Goal: Task Accomplishment & Management: Complete application form

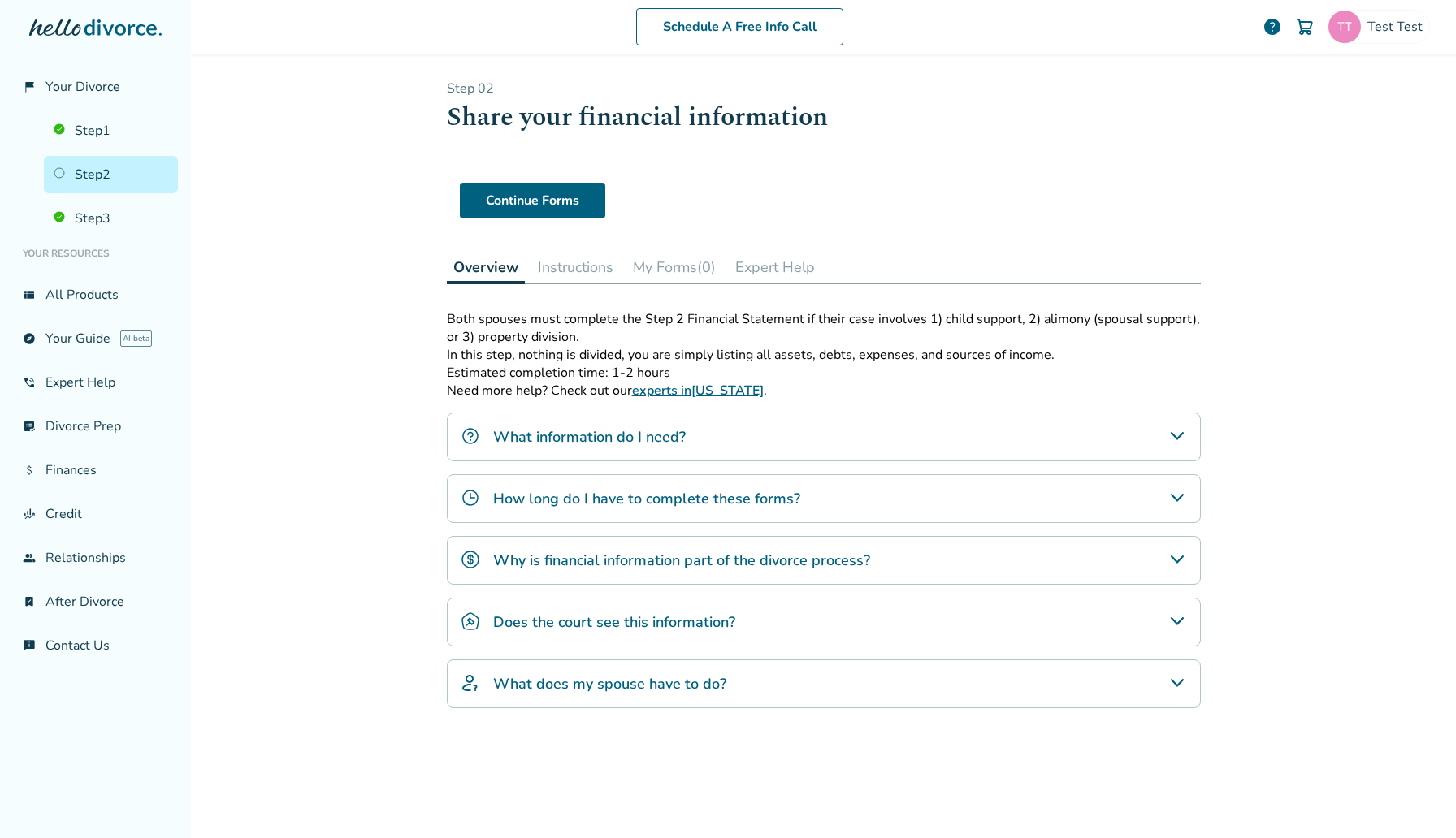
click at [709, 268] on button "My Forms (0)" at bounding box center [674, 266] width 96 height 32
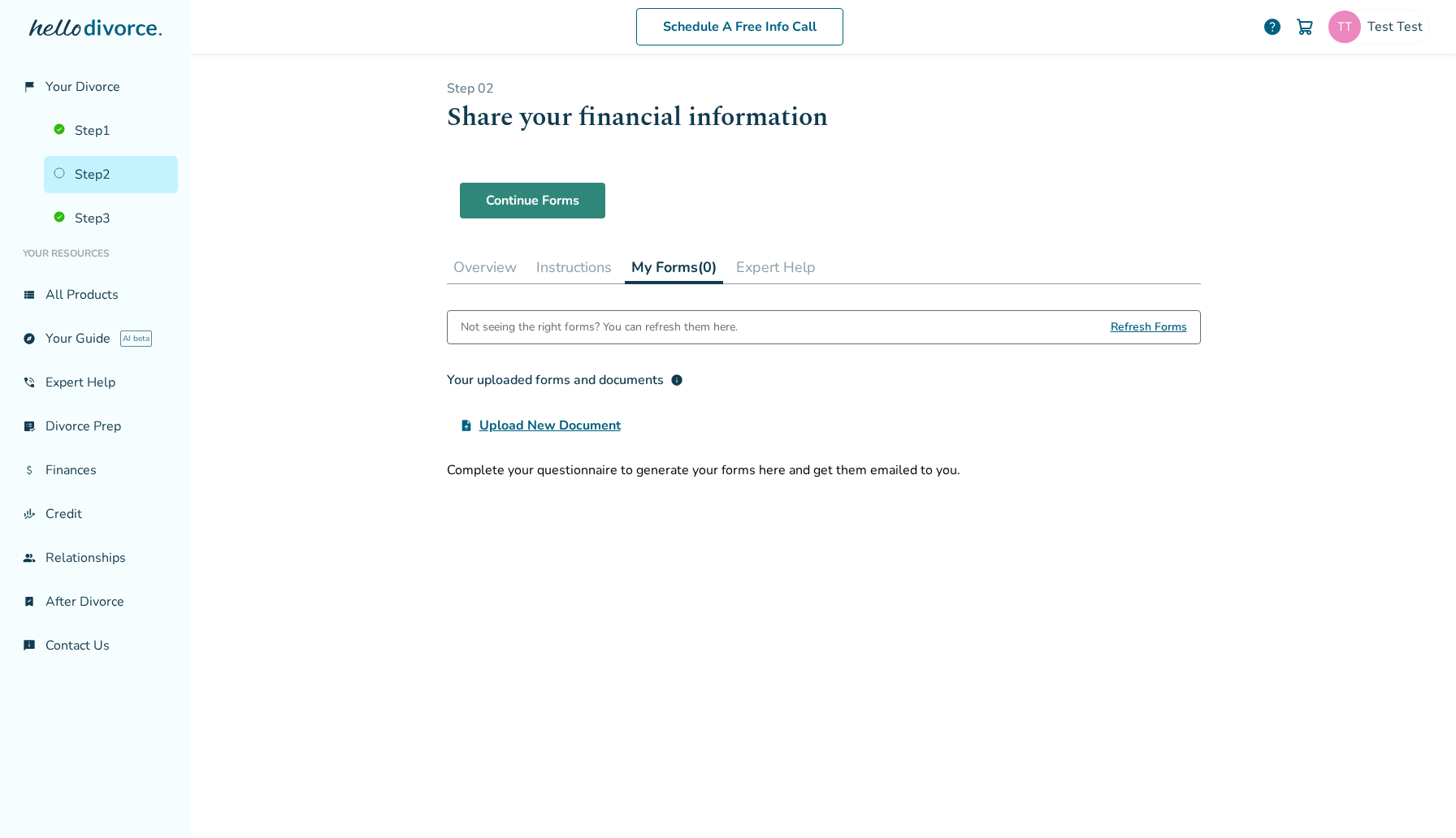
click at [559, 201] on link "Continue Forms" at bounding box center [533, 200] width 146 height 36
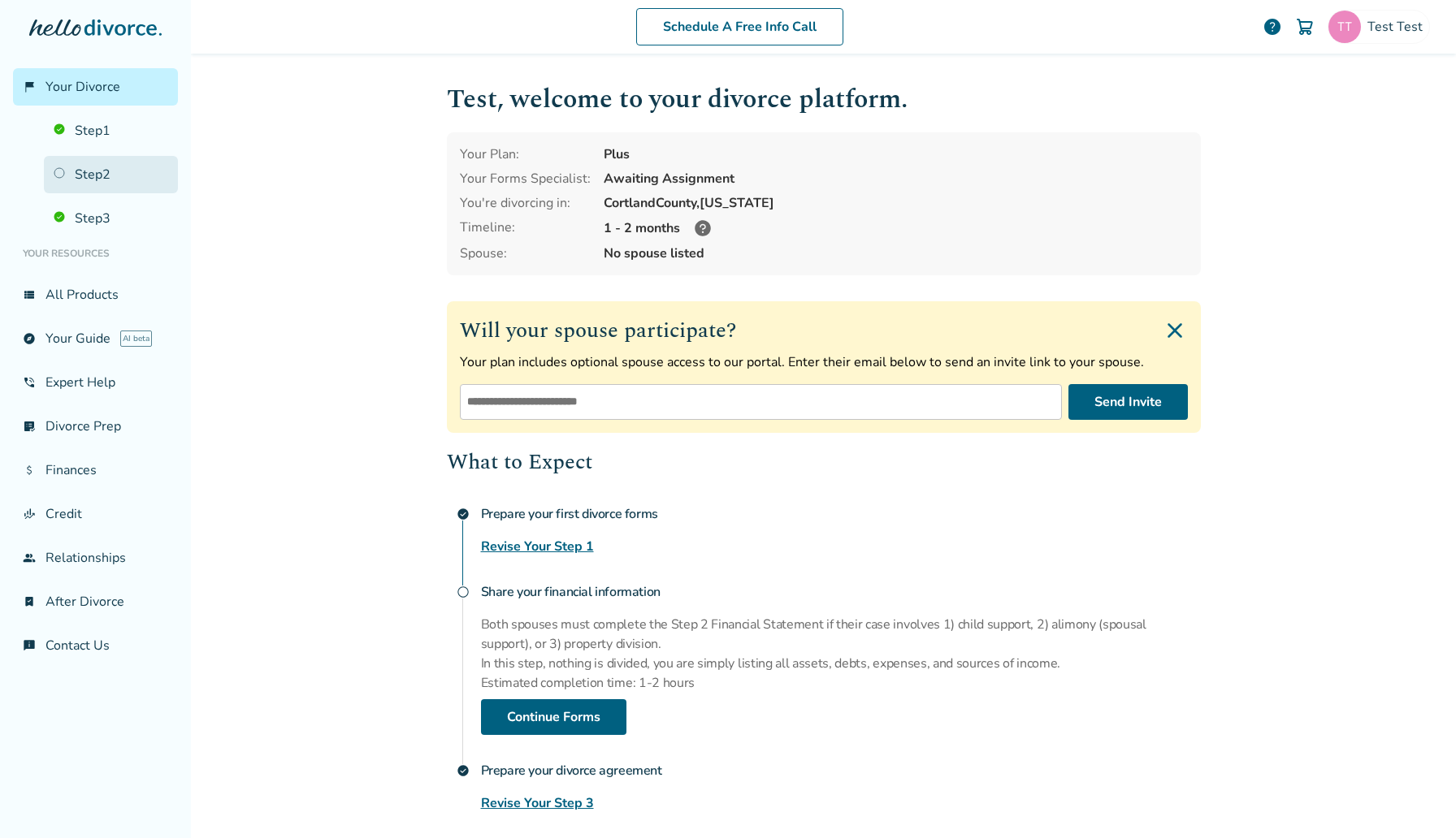
click at [88, 178] on link "Step 2" at bounding box center [111, 174] width 134 height 37
